Goal: Task Accomplishment & Management: Use online tool/utility

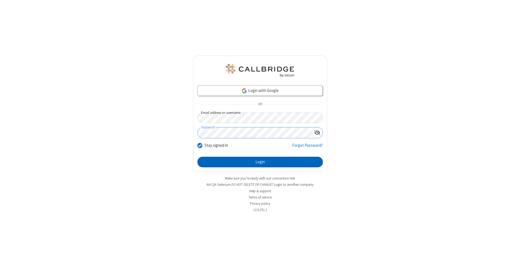
click at [260, 162] on button "Login" at bounding box center [259, 162] width 125 height 11
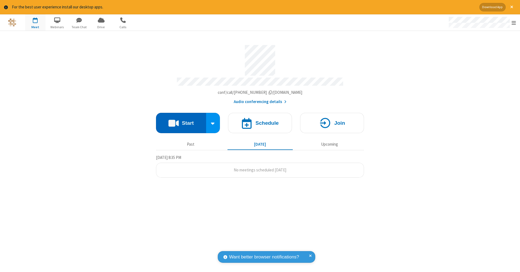
click at [181, 120] on button "Start" at bounding box center [181, 123] width 50 height 20
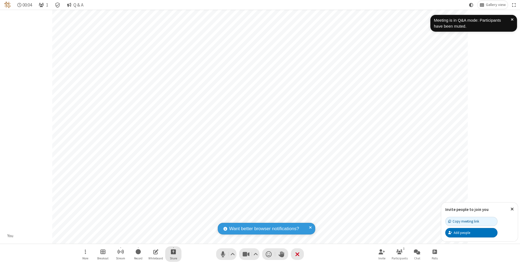
click at [173, 252] on span "Start sharing" at bounding box center [173, 251] width 5 height 7
click at [151, 239] on span "Share my screen" at bounding box center [151, 239] width 6 height 5
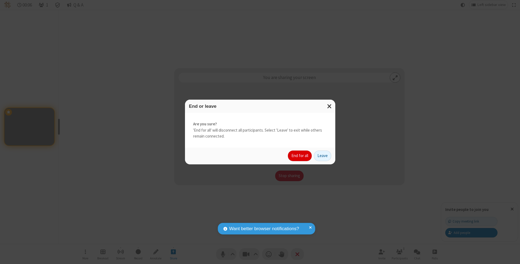
click at [300, 155] on button "End for all" at bounding box center [300, 156] width 24 height 11
